Goal: Task Accomplishment & Management: Manage account settings

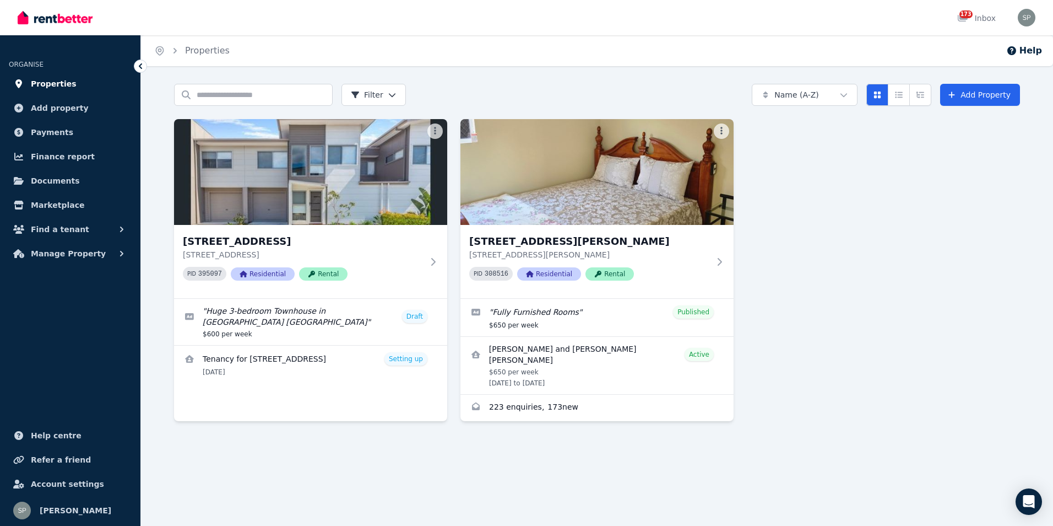
click at [53, 87] on span "Properties" at bounding box center [54, 83] width 46 height 13
click at [59, 83] on span "Properties" at bounding box center [54, 83] width 46 height 13
click at [79, 253] on span "Manage Property" at bounding box center [68, 253] width 75 height 13
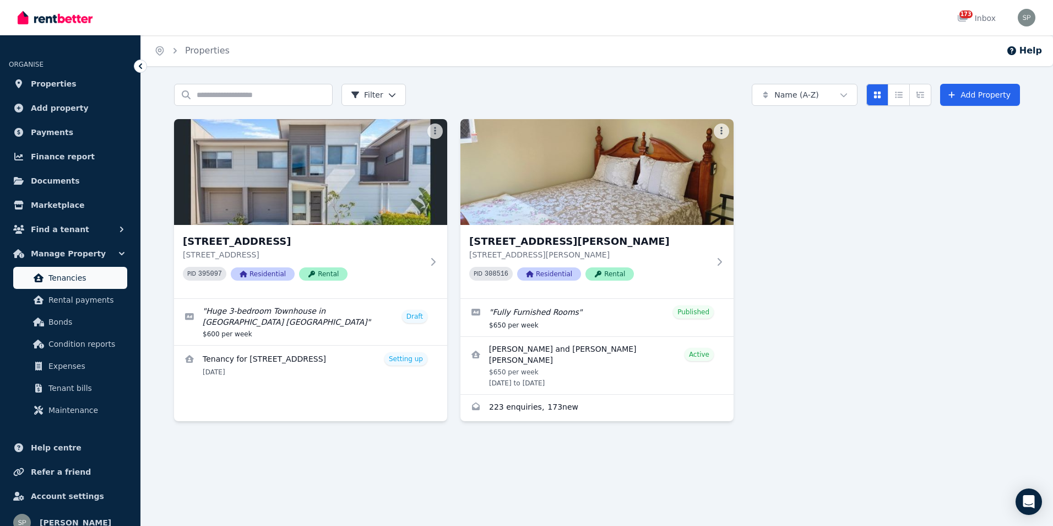
click at [84, 279] on span "Tenancies" at bounding box center [85, 277] width 74 height 13
